Goal: Transaction & Acquisition: Purchase product/service

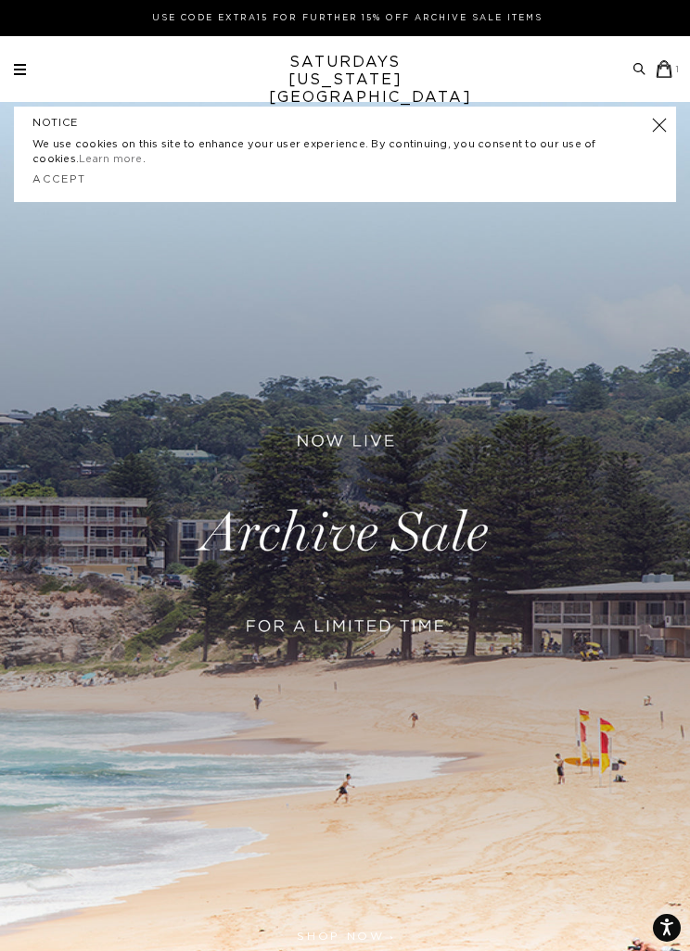
click at [674, 73] on icon at bounding box center [664, 69] width 19 height 18
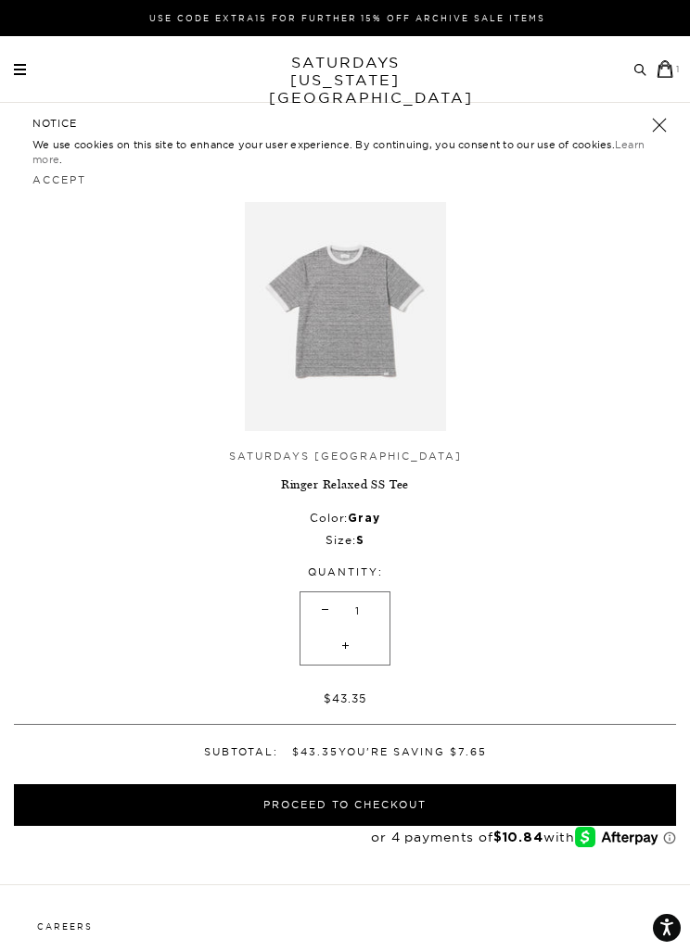
click at [393, 317] on img at bounding box center [345, 310] width 201 height 241
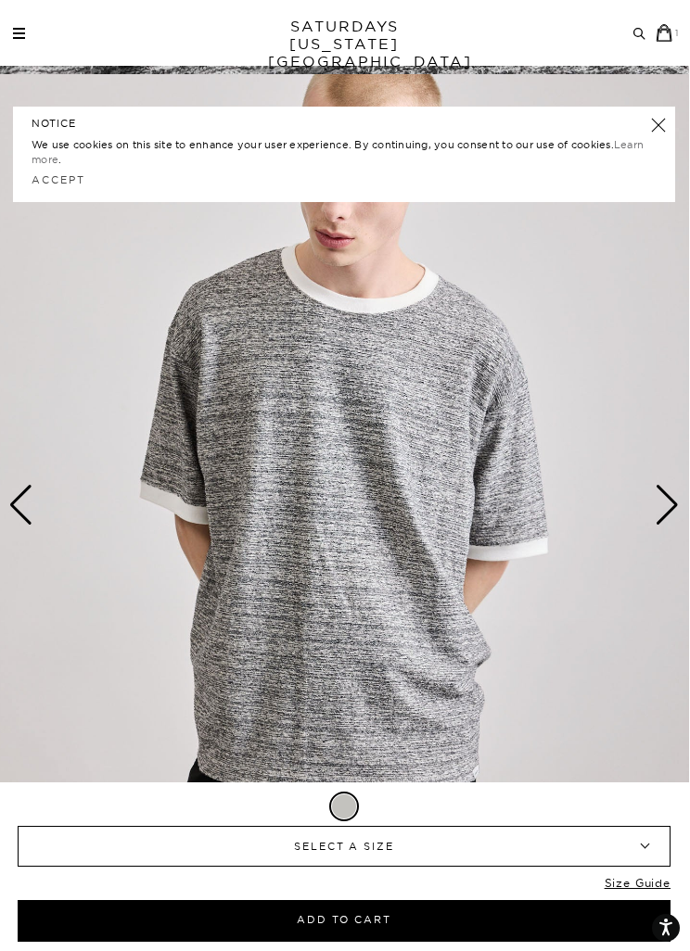
scroll to position [889, 0]
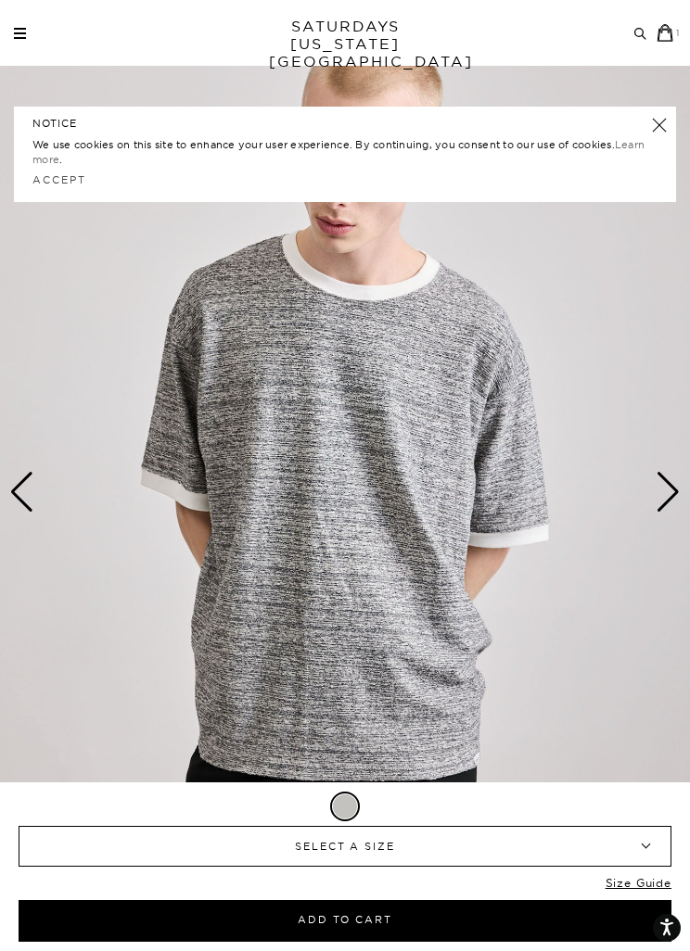
click at [681, 480] on img at bounding box center [345, 492] width 690 height 862
click at [658, 489] on div "Next slide" at bounding box center [667, 492] width 25 height 41
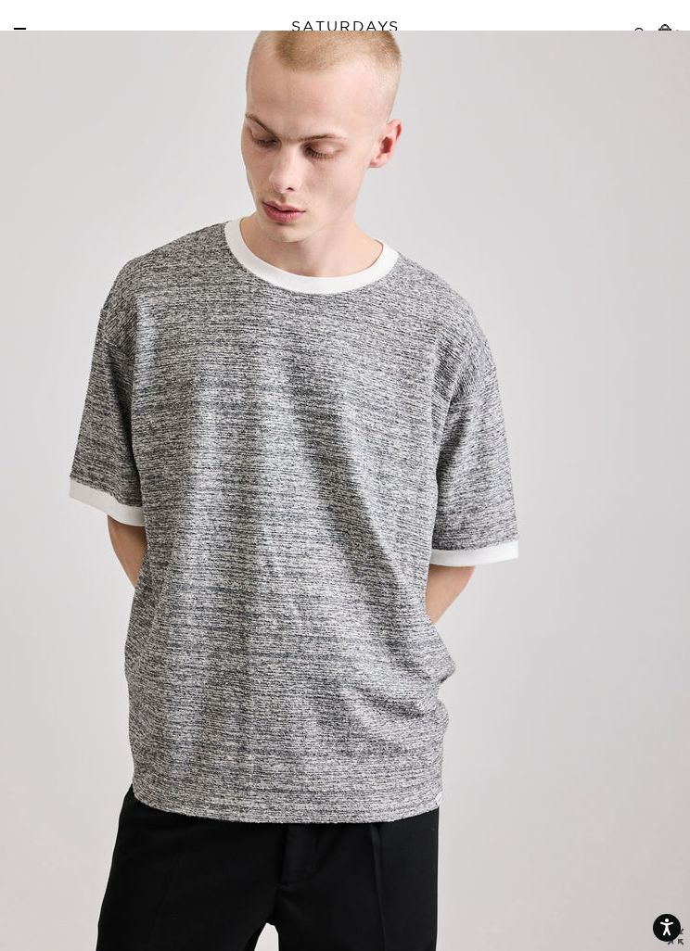
scroll to position [0, 101]
click at [647, 439] on img at bounding box center [294, 505] width 791 height 949
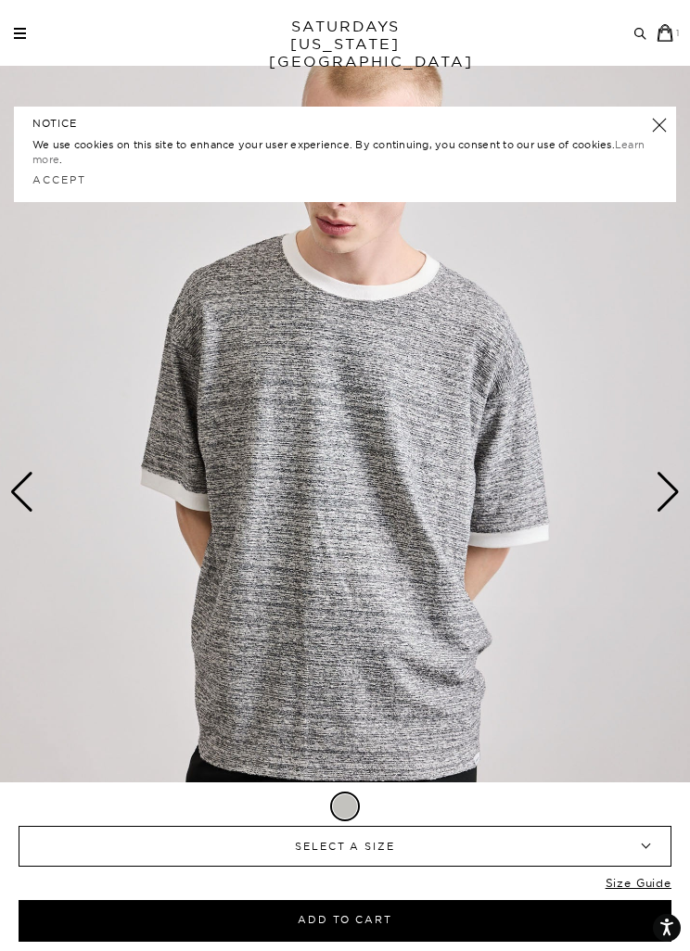
scroll to position [0, 0]
click at [687, 477] on img at bounding box center [345, 492] width 690 height 862
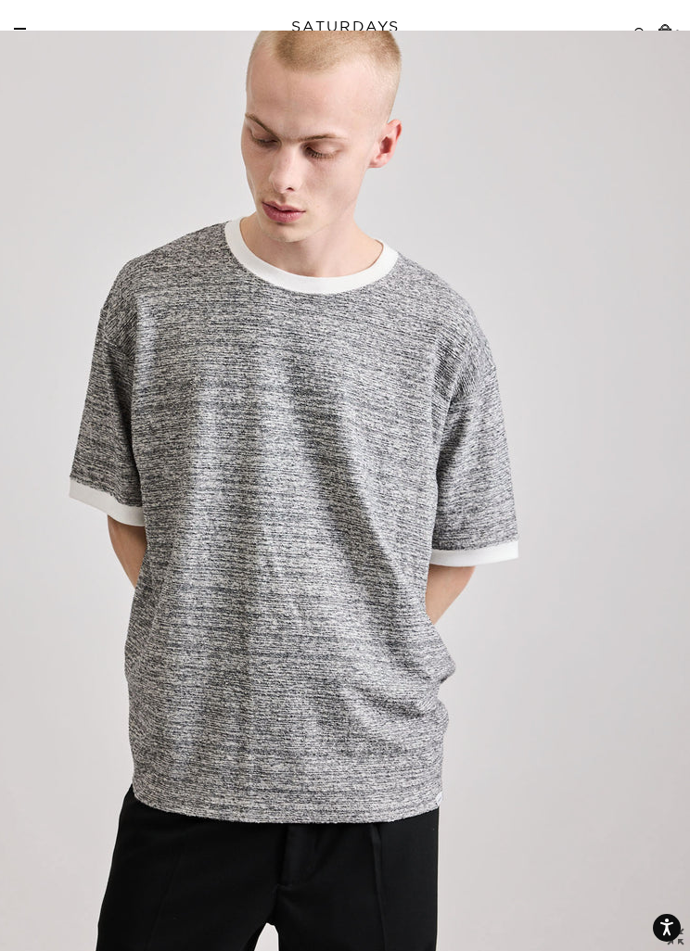
scroll to position [0, 101]
click at [643, 458] on img at bounding box center [294, 505] width 791 height 949
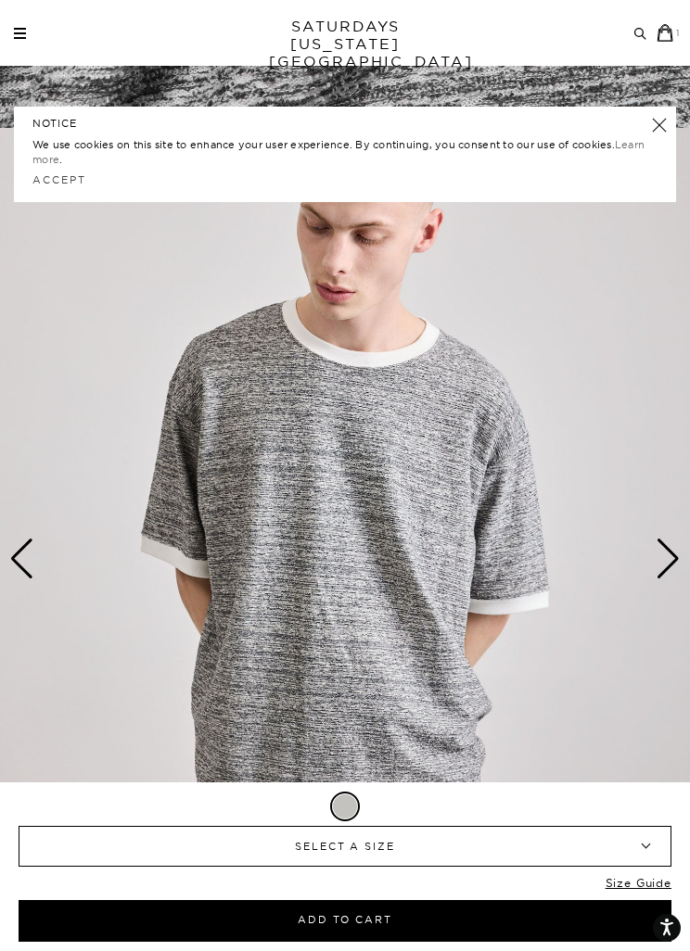
scroll to position [877, 0]
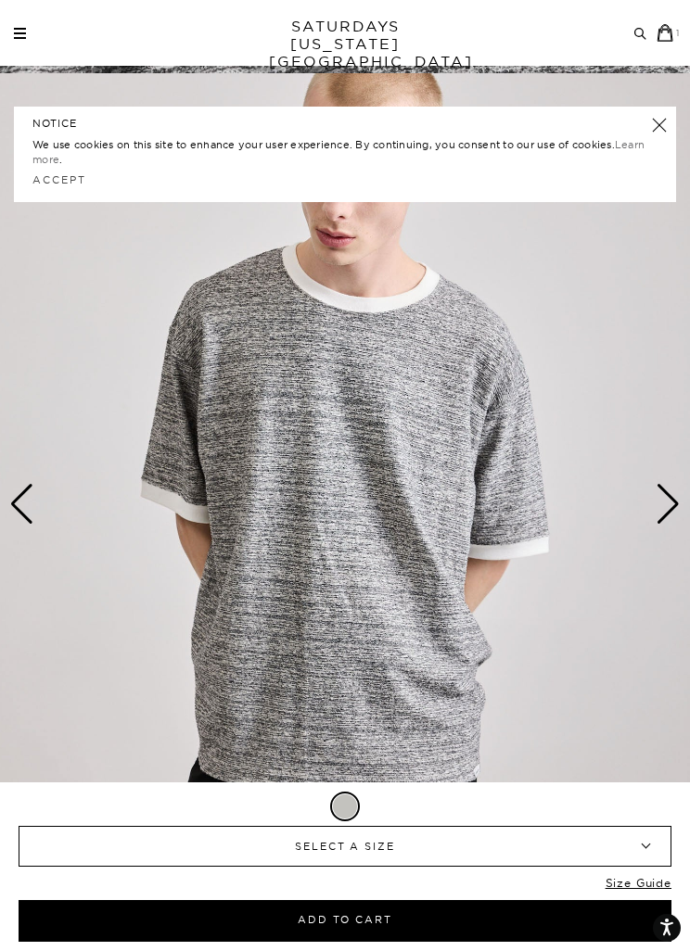
click at [555, 866] on span "SELECT A SIZE" at bounding box center [344, 846] width 567 height 39
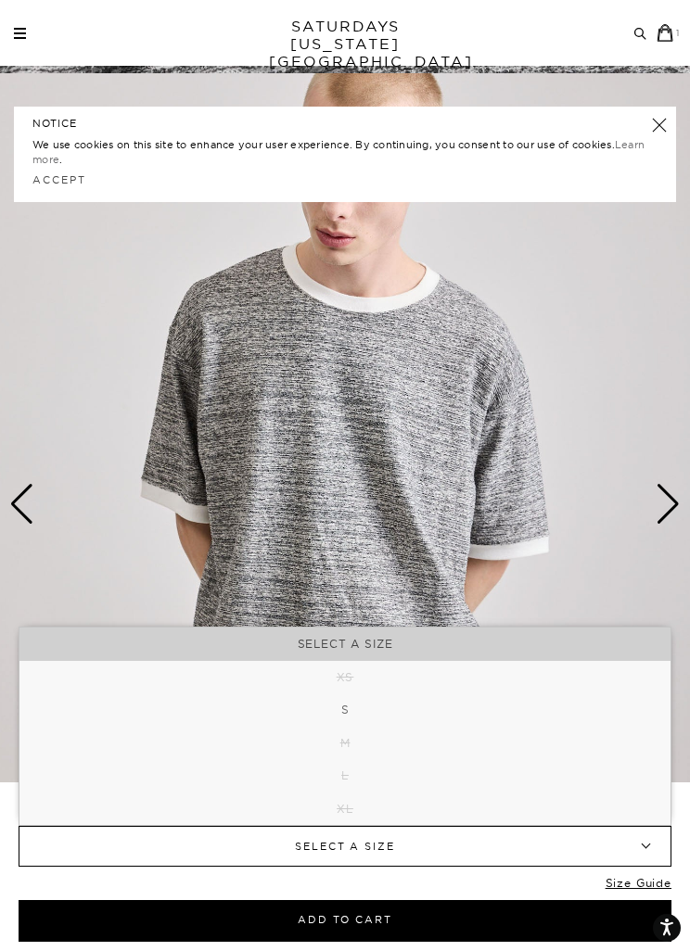
click at [566, 900] on div "Only 0 Left Size Guide" at bounding box center [345, 888] width 653 height 24
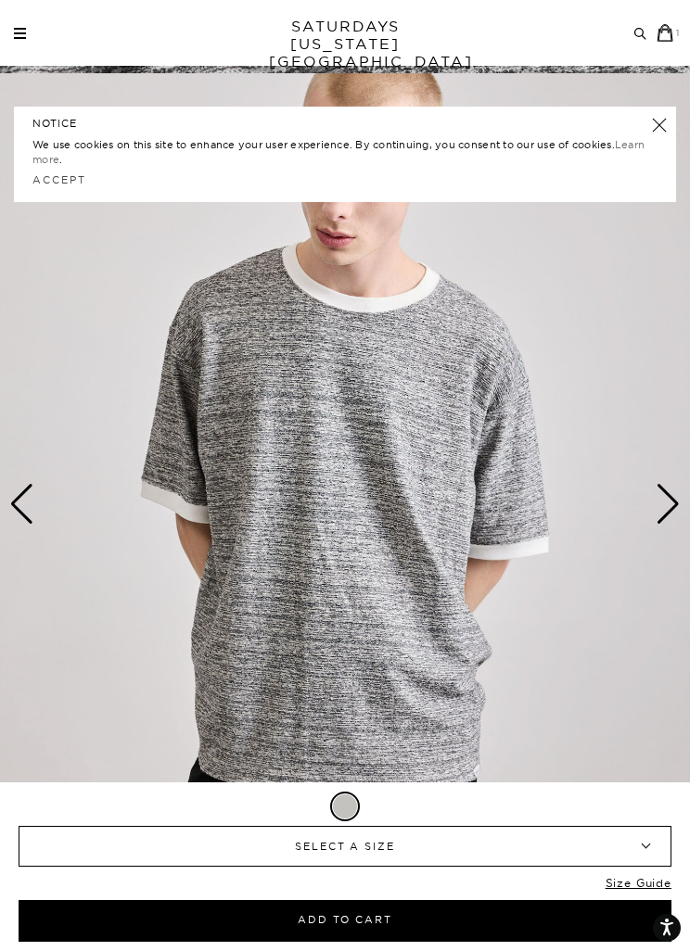
click at [582, 866] on span "SELECT A SIZE" at bounding box center [344, 846] width 567 height 39
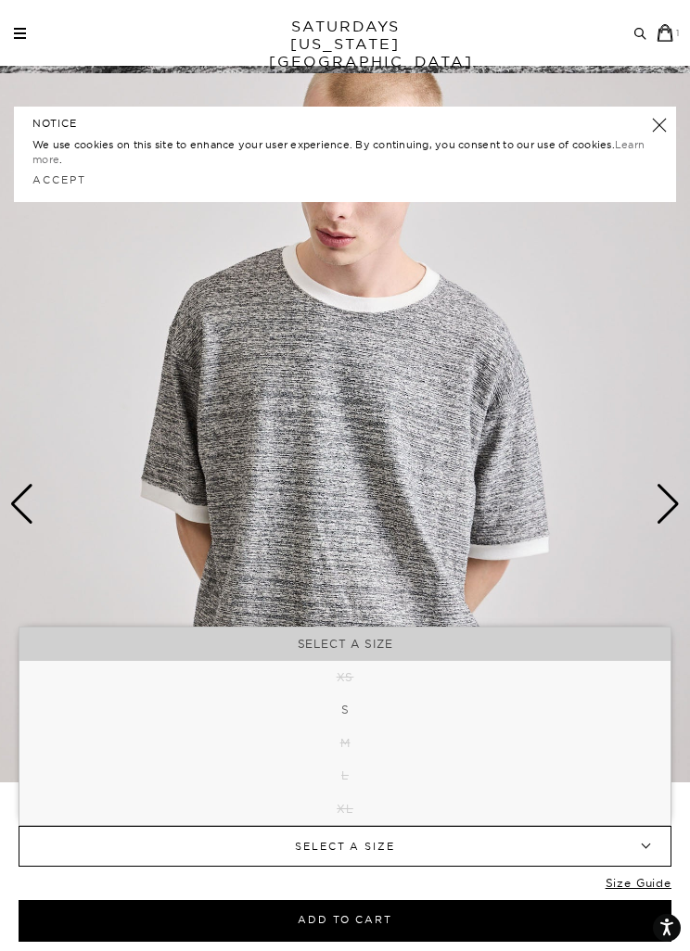
click at [585, 866] on span "SELECT A SIZE" at bounding box center [344, 846] width 567 height 39
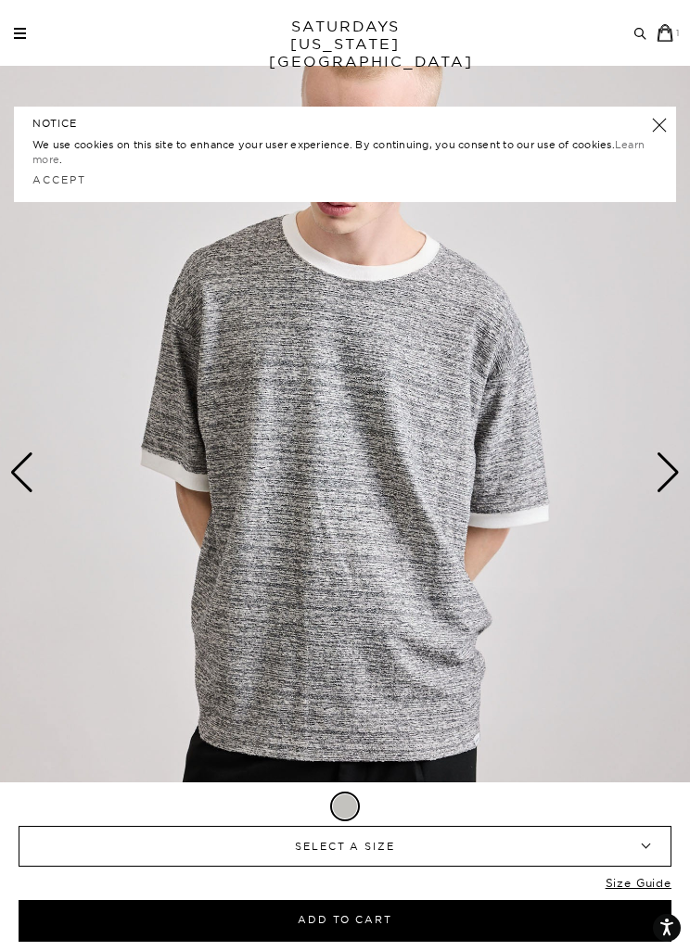
scroll to position [908, 0]
click at [442, 914] on button "Add to Cart" at bounding box center [345, 921] width 653 height 42
click at [673, 37] on icon at bounding box center [665, 33] width 19 height 18
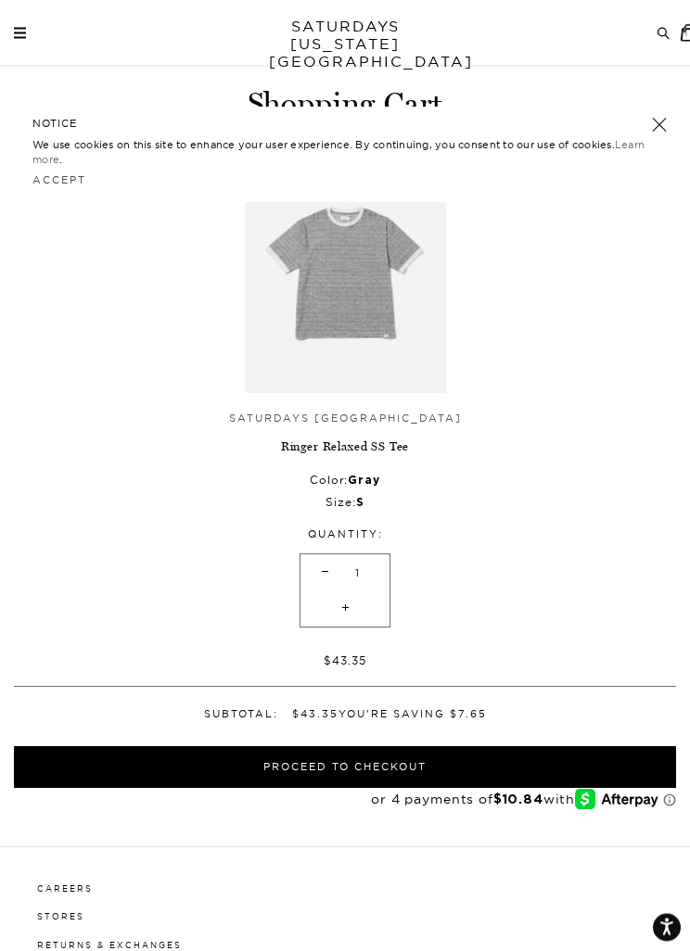
scroll to position [51, 0]
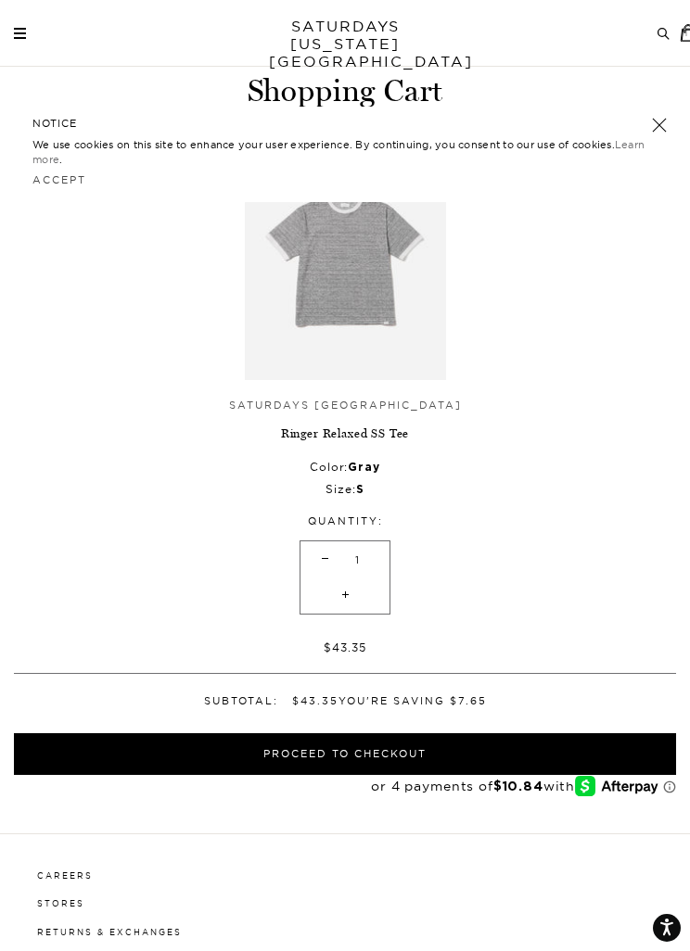
click at [654, 132] on link at bounding box center [659, 125] width 26 height 26
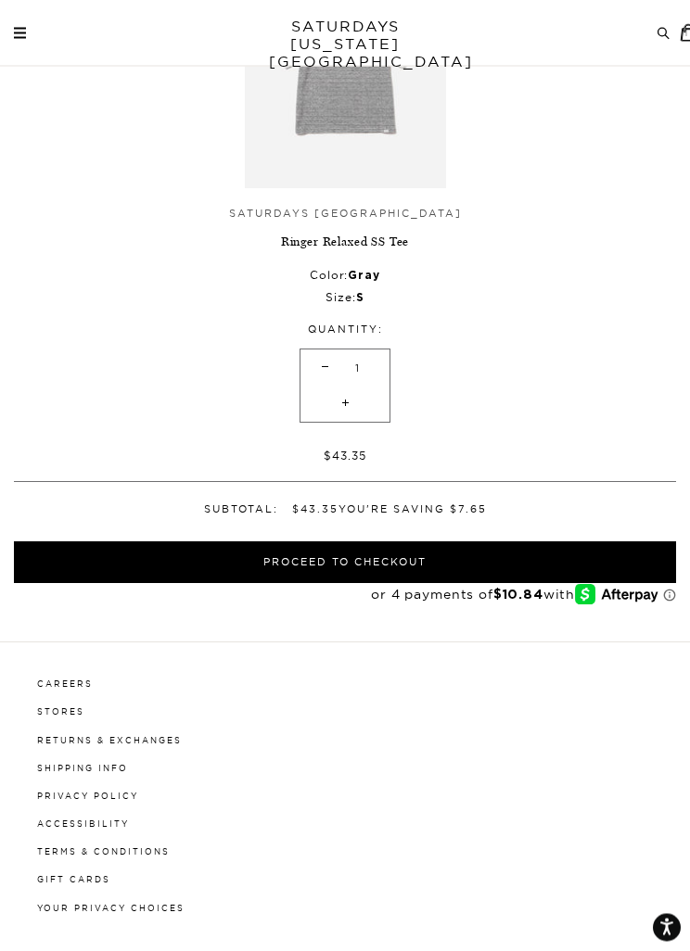
scroll to position [0, 0]
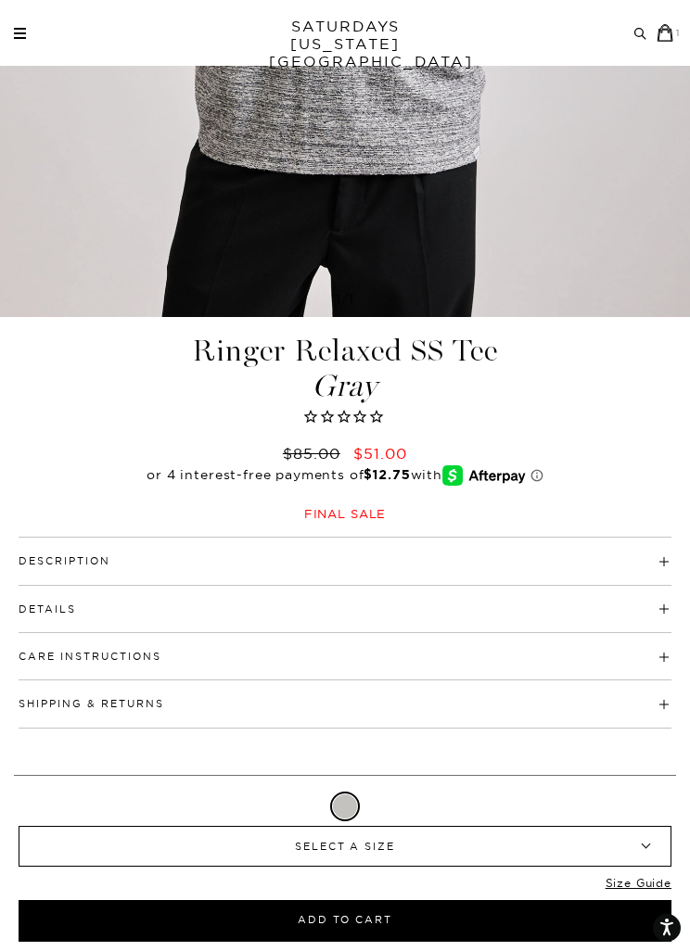
scroll to position [1515, 0]
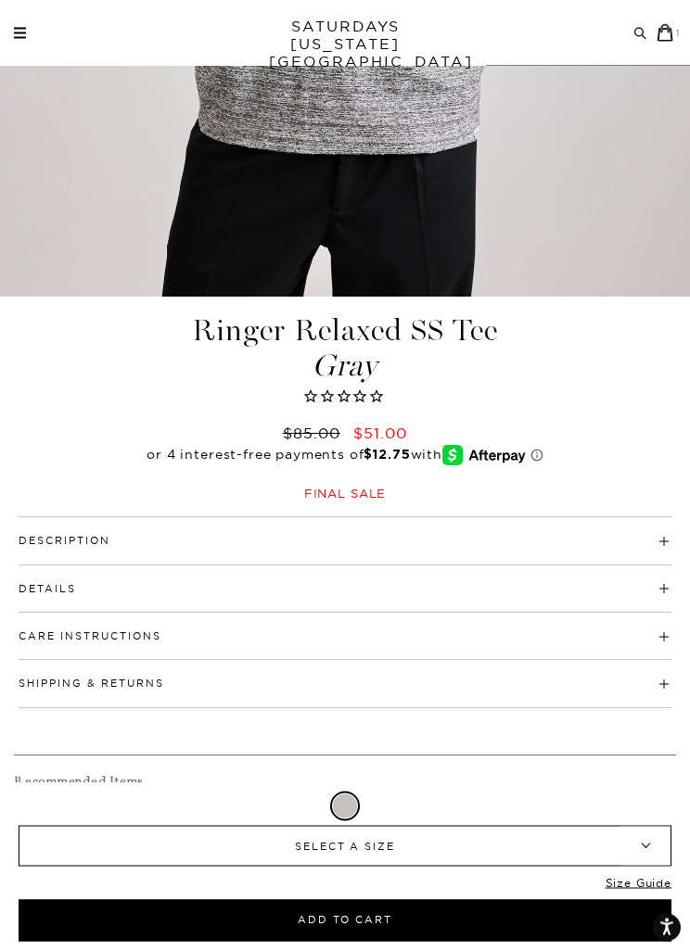
click at [633, 900] on link "Size Guide" at bounding box center [638, 888] width 66 height 24
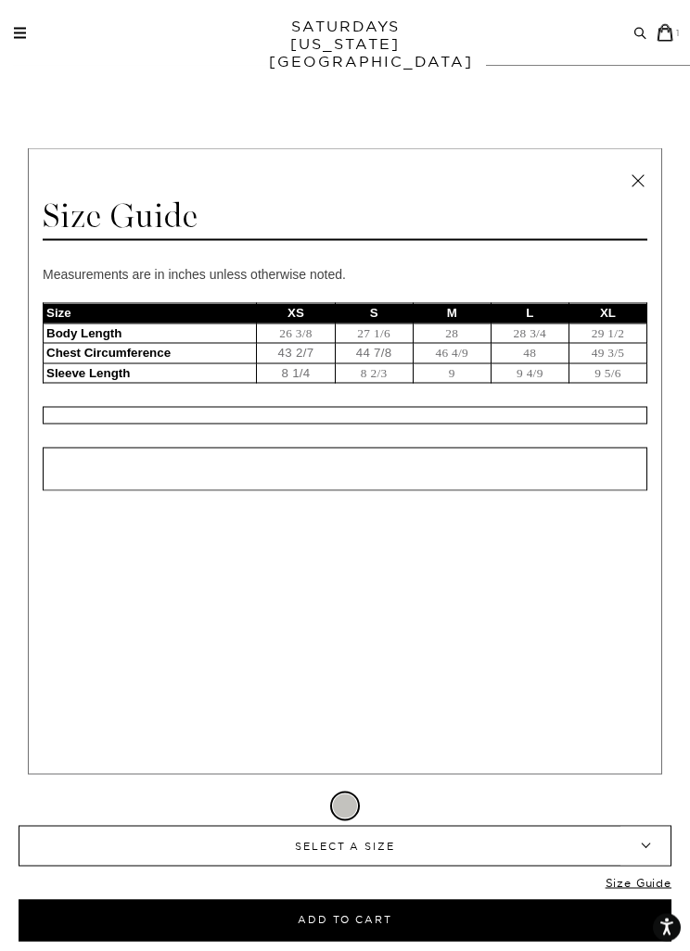
scroll to position [1516, 0]
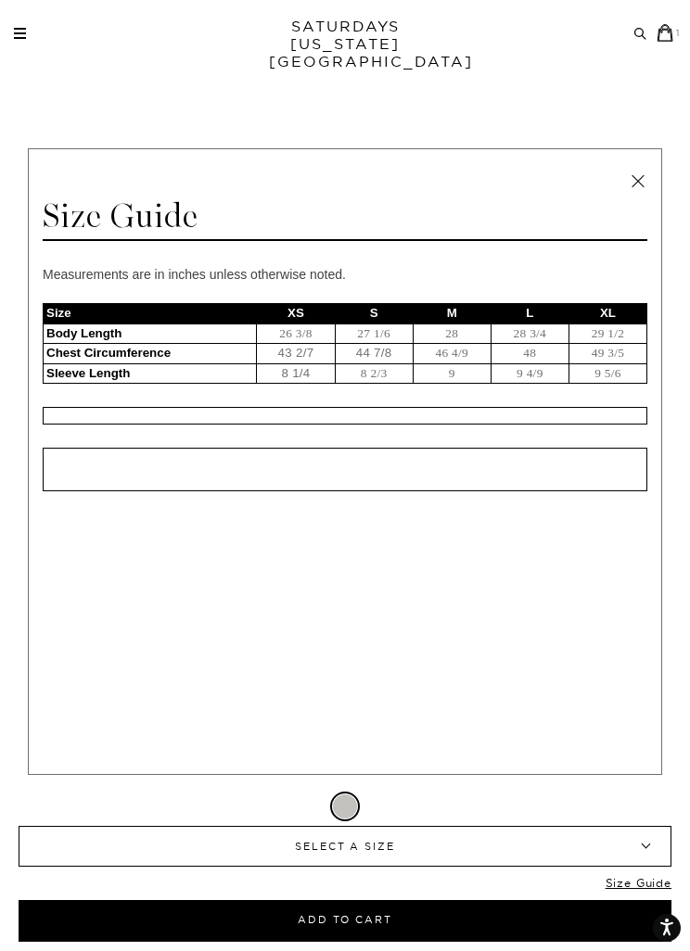
click at [674, 30] on icon at bounding box center [665, 33] width 19 height 18
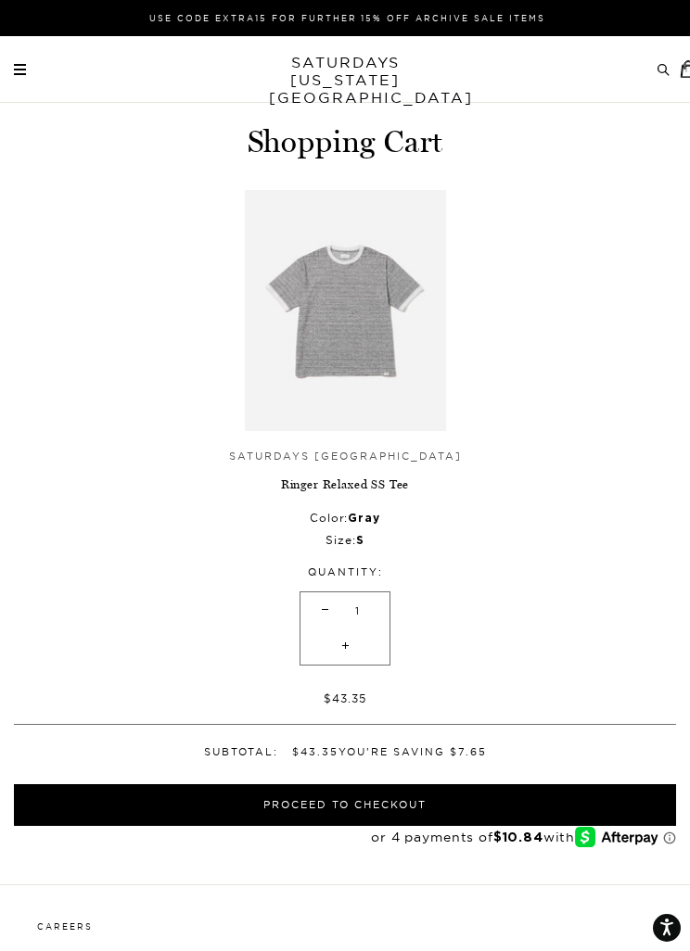
click at [435, 784] on button "Proceed to Checkout" at bounding box center [345, 805] width 662 height 42
